Goal: Entertainment & Leisure: Consume media (video, audio)

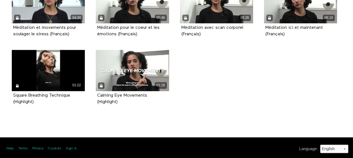
scroll to position [298, 0]
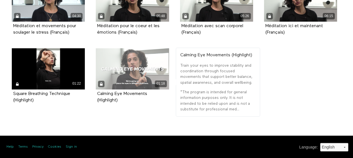
click at [139, 65] on div "01:18" at bounding box center [132, 68] width 73 height 41
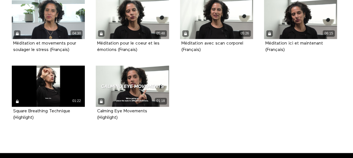
scroll to position [213, 0]
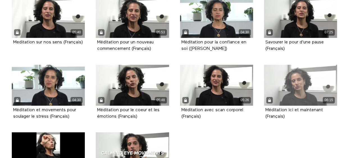
click at [297, 84] on div "06:15" at bounding box center [300, 85] width 73 height 41
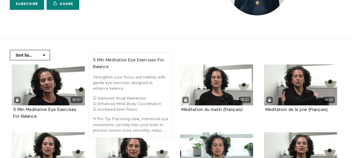
scroll to position [73, 0]
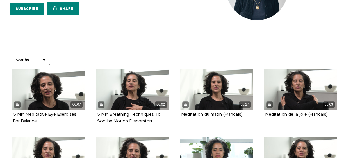
click at [44, 60] on select "Sort by... Alphabetical Release date" at bounding box center [30, 60] width 40 height 10
click at [151, 52] on div "Sort by... Alphabetical Release date" at bounding box center [176, 57] width 345 height 24
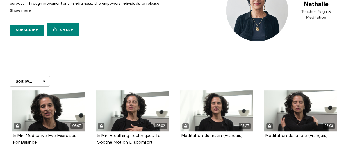
scroll to position [0, 0]
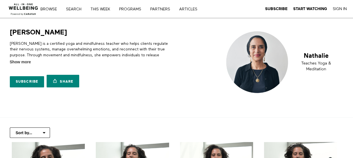
click at [261, 60] on img at bounding box center [283, 62] width 122 height 69
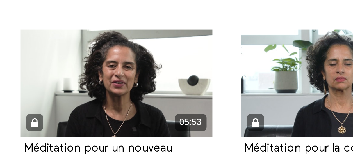
scroll to position [113, 0]
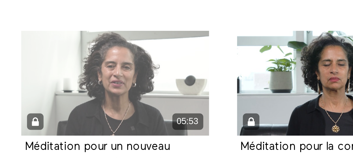
click at [151, 117] on div "05:53" at bounding box center [132, 117] width 73 height 41
